Goal: Navigation & Orientation: Find specific page/section

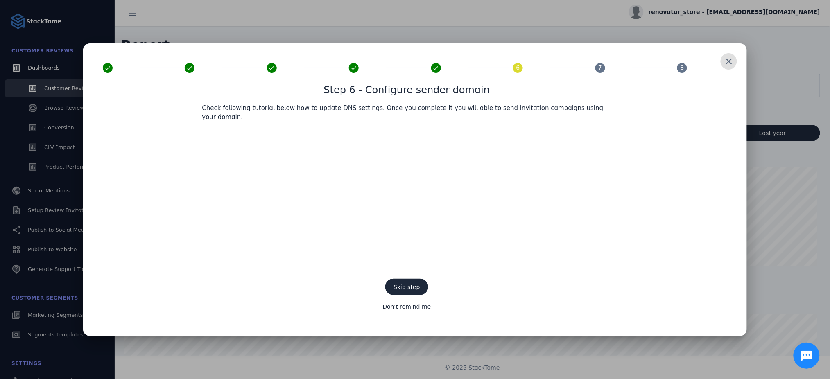
click at [729, 68] on span at bounding box center [729, 62] width 20 height 20
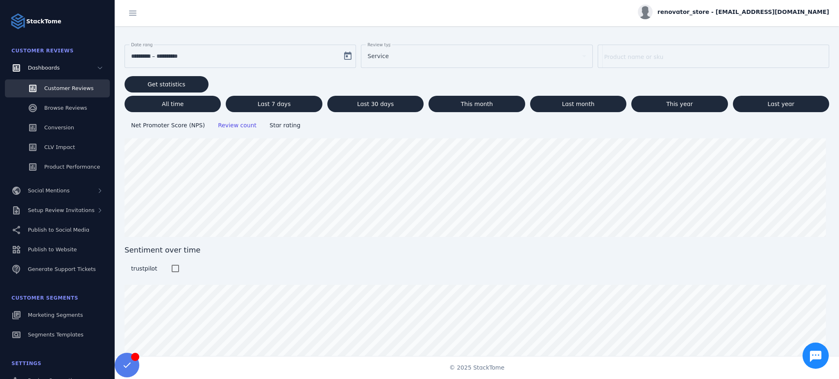
scroll to position [55, 0]
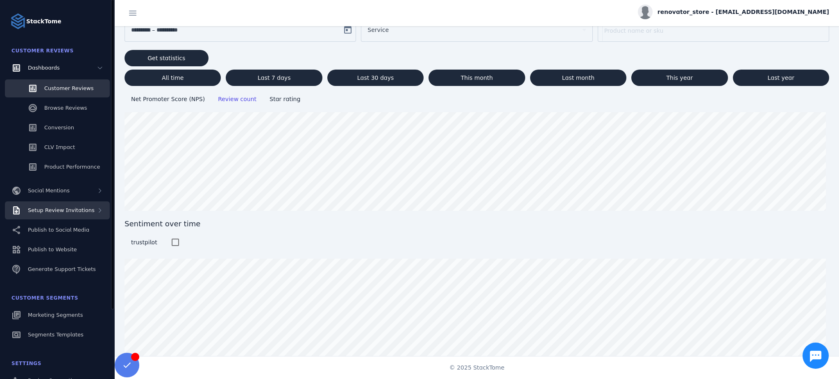
click at [57, 208] on span "Setup Review Invitations" at bounding box center [61, 210] width 67 height 6
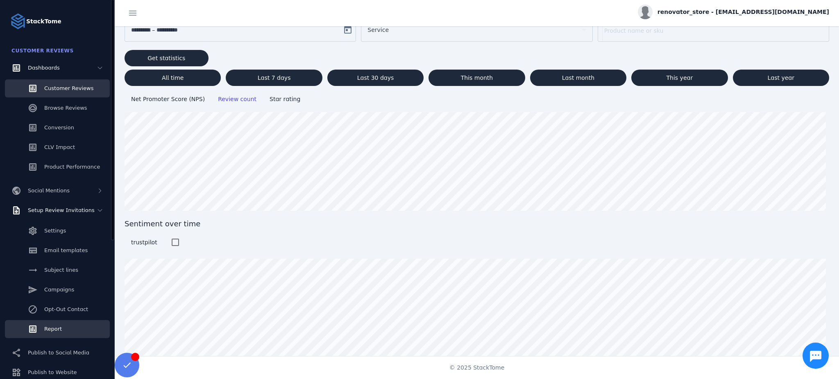
click at [56, 335] on link "Report" at bounding box center [57, 329] width 105 height 18
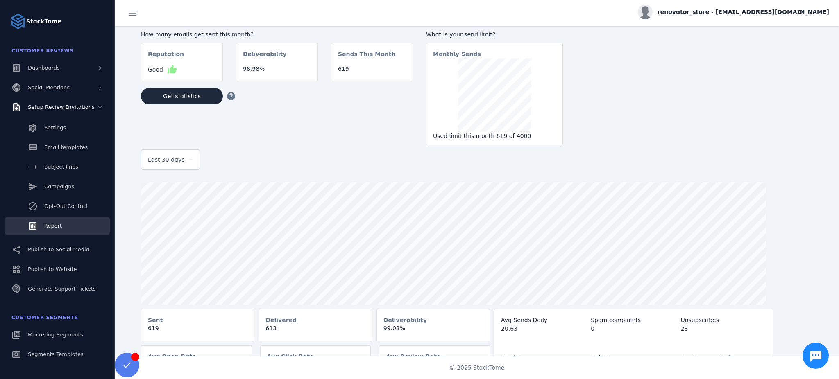
scroll to position [21, 0]
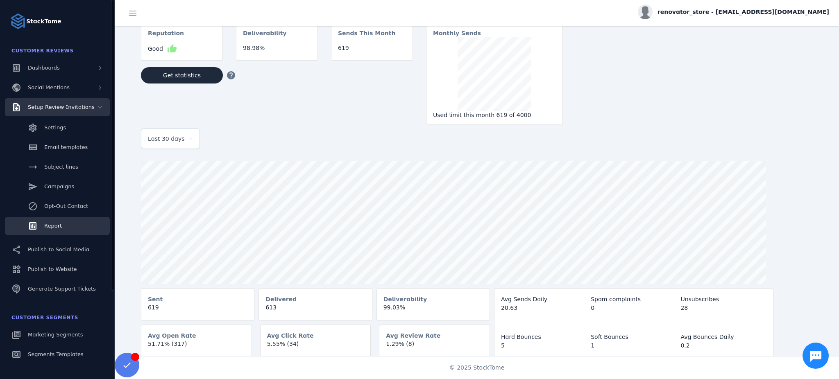
click at [98, 113] on div "Setup Review Invitations" at bounding box center [57, 107] width 105 height 18
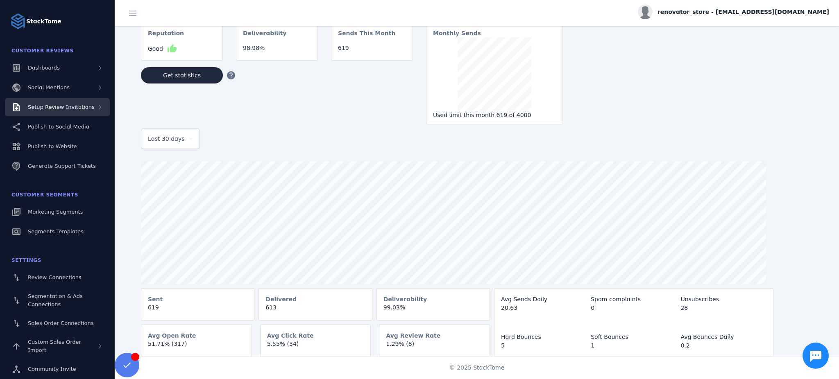
click at [98, 113] on div "Setup Review Invitations" at bounding box center [57, 107] width 105 height 18
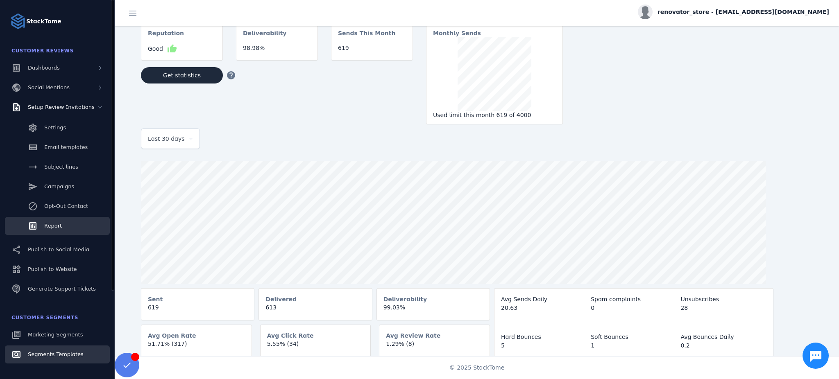
scroll to position [54, 0]
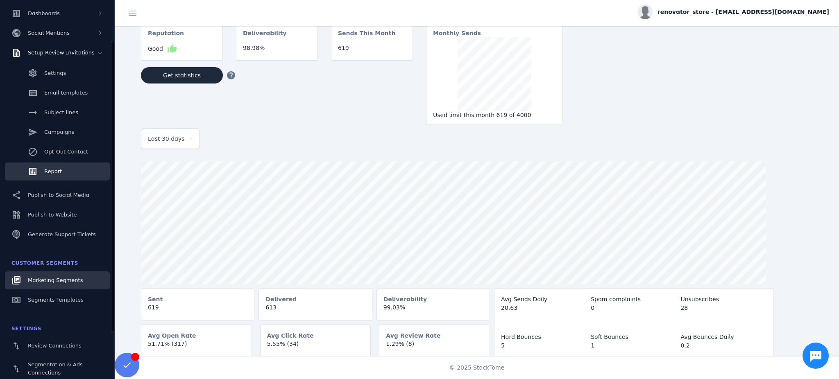
click at [61, 280] on span "Marketing Segments" at bounding box center [55, 280] width 55 height 6
